Goal: Task Accomplishment & Management: Use online tool/utility

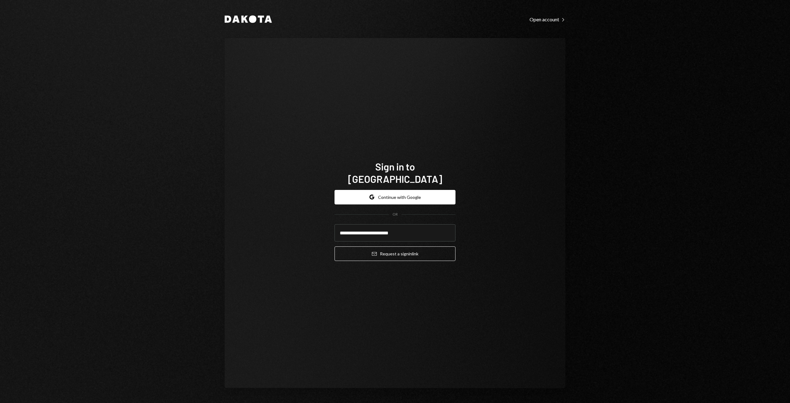
type input "**********"
click at [335, 246] on button "Email Request a sign in link" at bounding box center [395, 253] width 121 height 15
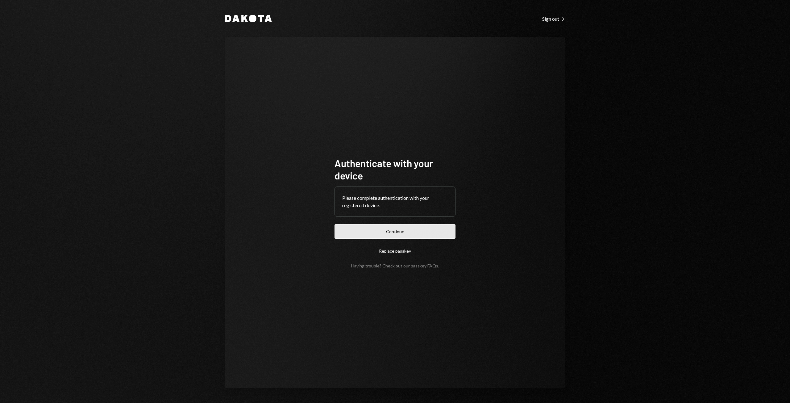
click at [387, 234] on button "Continue" at bounding box center [395, 231] width 121 height 15
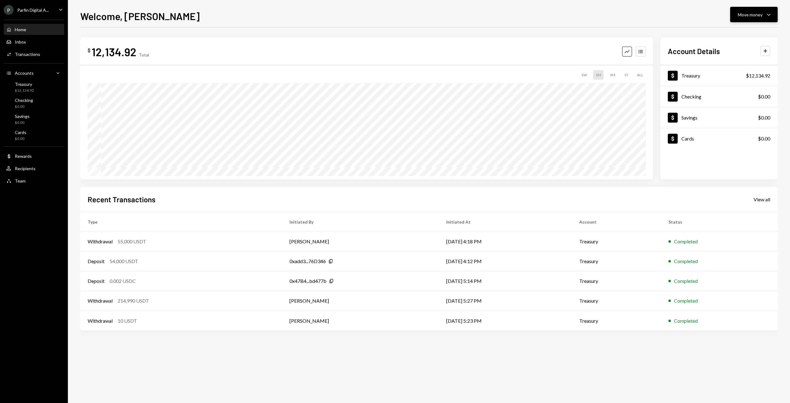
click at [759, 16] on div "Move money" at bounding box center [750, 14] width 25 height 6
click at [741, 60] on div "Deposit" at bounding box center [749, 61] width 45 height 6
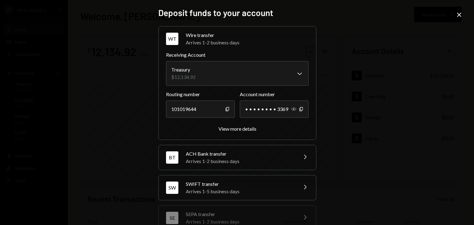
click at [291, 109] on icon "Show" at bounding box center [293, 109] width 5 height 5
click at [300, 110] on icon "button" at bounding box center [300, 109] width 3 height 4
click at [263, 148] on div "BT ACH Bank transfer Arrives 1-2 business days Chevron Right" at bounding box center [237, 157] width 157 height 25
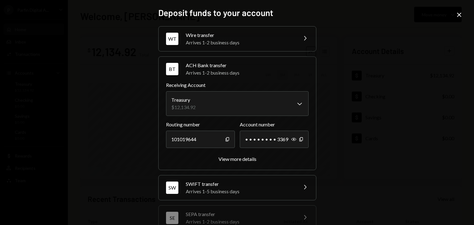
click at [292, 142] on div "Show Copy" at bounding box center [297, 139] width 12 height 17
click at [292, 139] on icon "Show" at bounding box center [293, 139] width 5 height 5
click at [300, 139] on icon "Copy" at bounding box center [301, 139] width 5 height 5
drag, startPoint x: 232, startPoint y: 155, endPoint x: 232, endPoint y: 161, distance: 5.9
click at [232, 156] on div "View more details" at bounding box center [237, 159] width 143 height 7
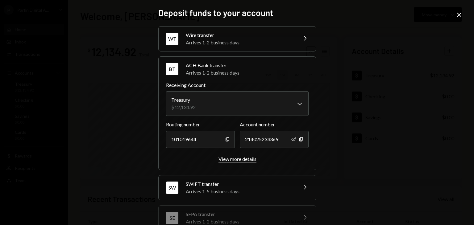
click at [234, 161] on div "View more details" at bounding box center [238, 159] width 38 height 6
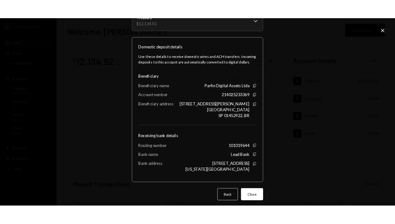
scroll to position [49, 0]
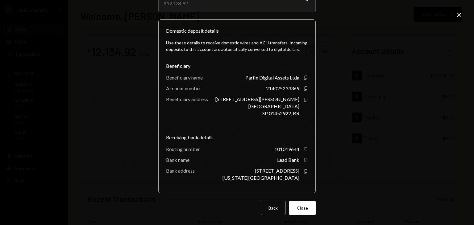
click at [304, 150] on icon "button" at bounding box center [305, 149] width 3 height 4
click at [305, 161] on icon "Copy" at bounding box center [305, 160] width 5 height 5
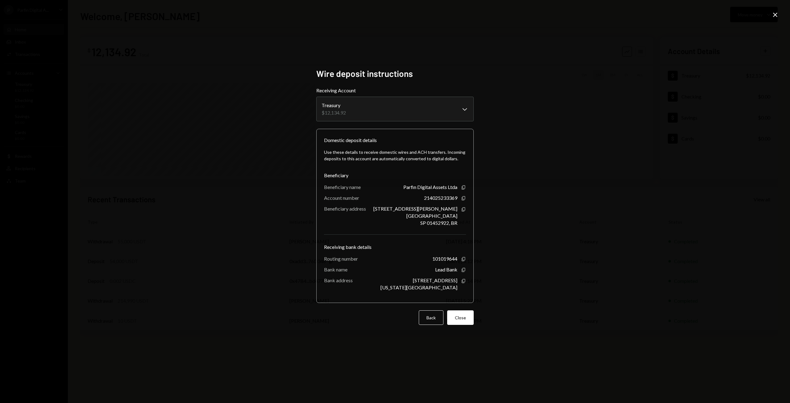
scroll to position [0, 0]
click at [472, 320] on button "Close" at bounding box center [460, 317] width 27 height 15
